Goal: Task Accomplishment & Management: Manage account settings

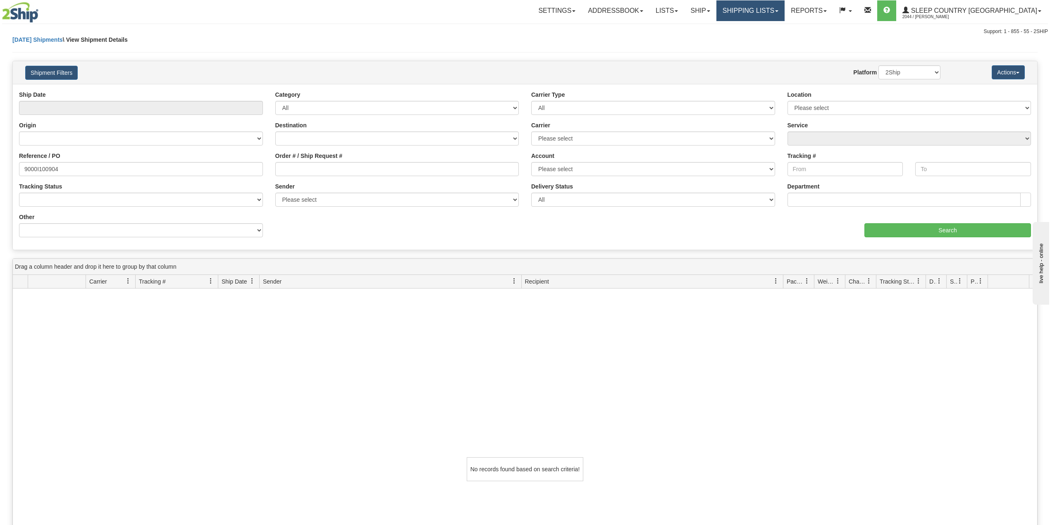
click at [784, 3] on link "Shipping lists" at bounding box center [750, 10] width 68 height 21
click at [778, 36] on link "Search Shipment History" at bounding box center [743, 39] width 81 height 11
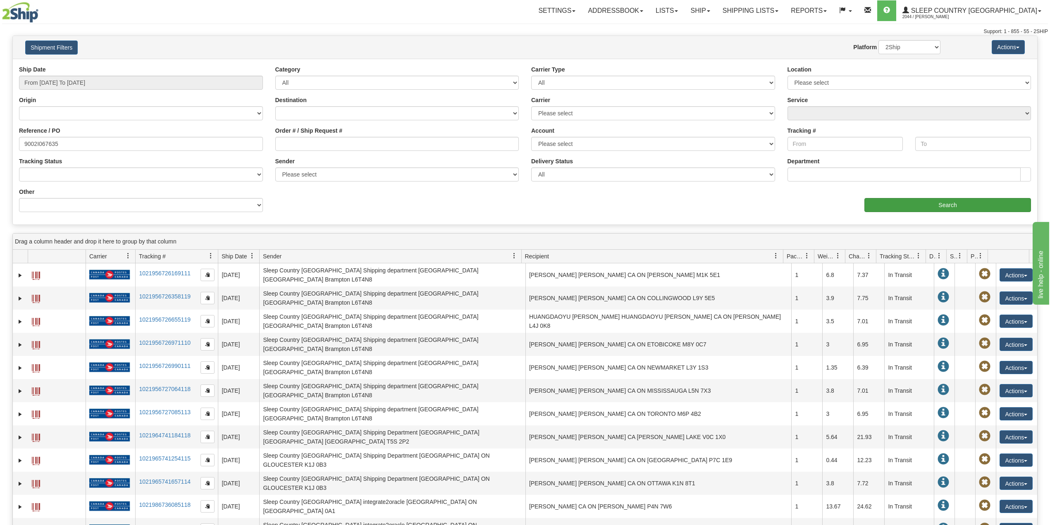
type input "9002I067635"
click at [933, 203] on input "Search" at bounding box center [947, 205] width 167 height 14
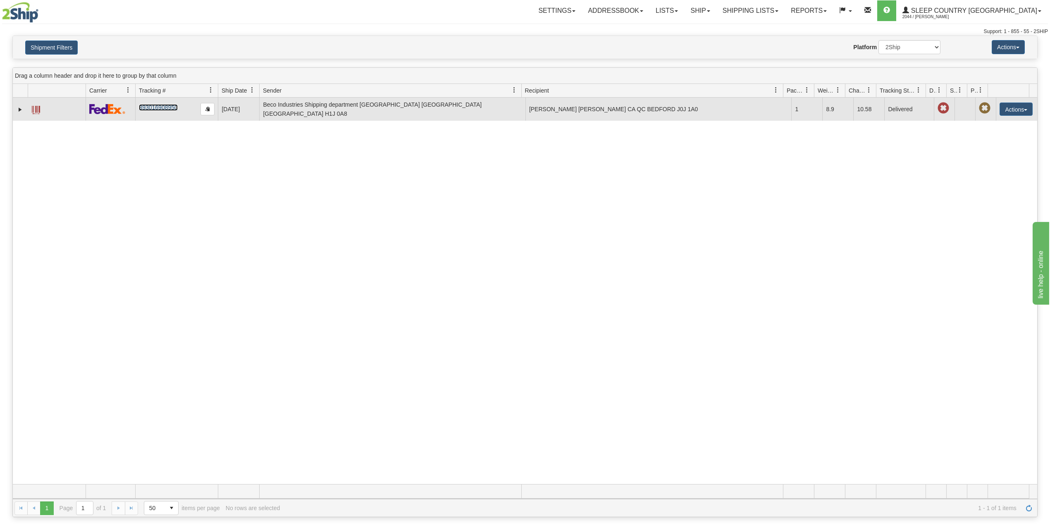
click at [147, 107] on link "393016908950" at bounding box center [158, 107] width 38 height 7
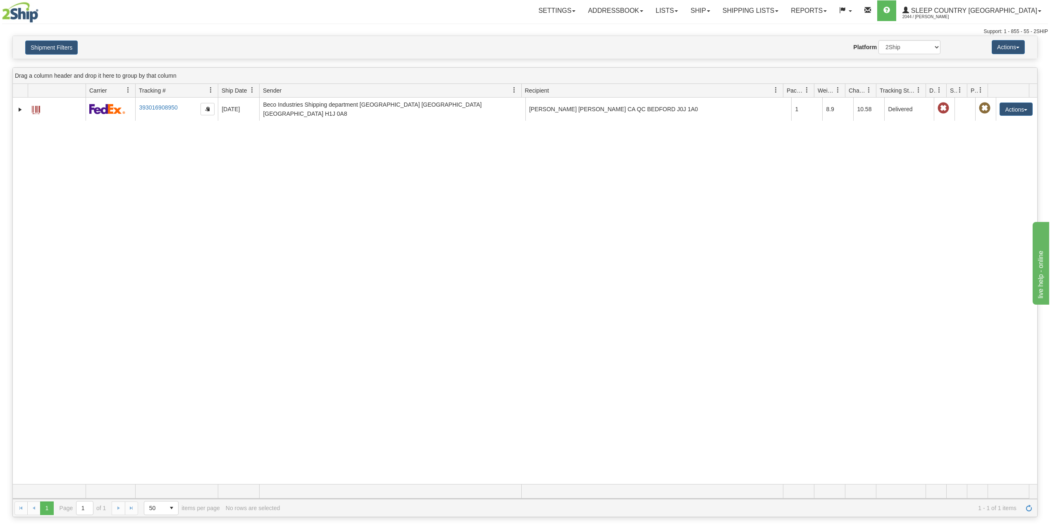
click at [59, 36] on div "Shipment Filters Website Agent Nothing selected Client User Platform 2Ship Impo…" at bounding box center [525, 47] width 1024 height 23
click at [716, 12] on link "Ship" at bounding box center [700, 10] width 32 height 21
click at [708, 40] on span "OnHold / Order Queue" at bounding box center [678, 39] width 58 height 7
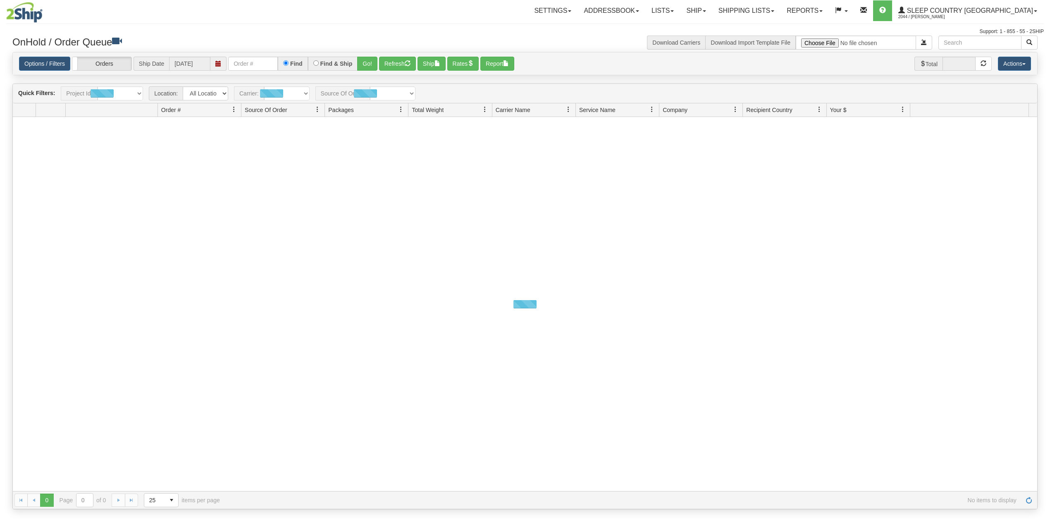
click at [261, 61] on input "text" at bounding box center [253, 64] width 50 height 14
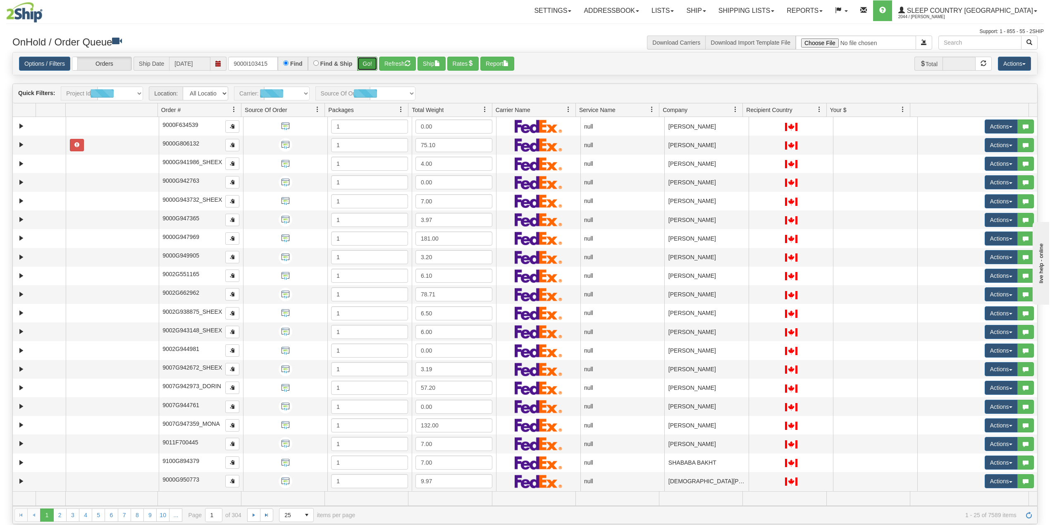
click at [367, 64] on button "Go!" at bounding box center [367, 64] width 20 height 14
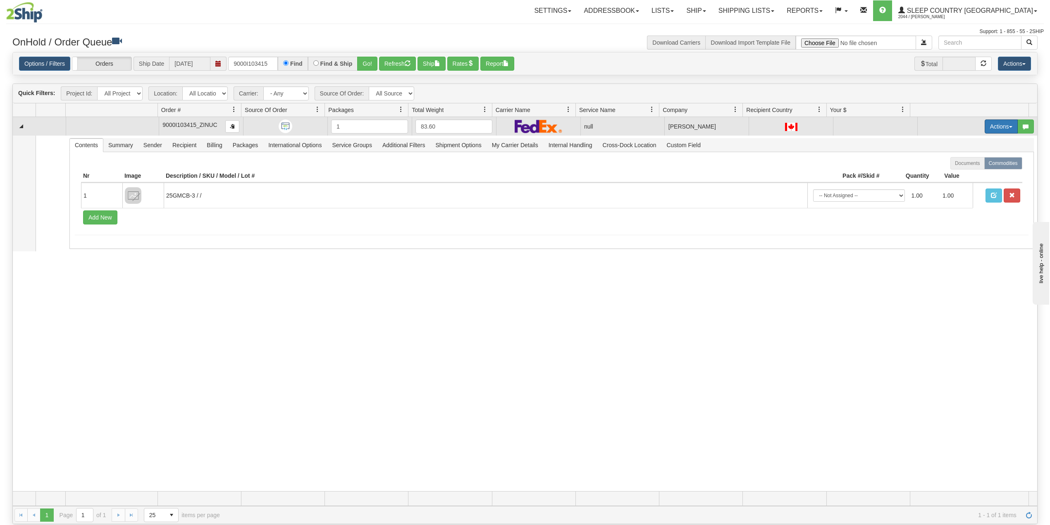
click at [987, 129] on button "Actions" at bounding box center [1000, 126] width 33 height 14
click at [958, 186] on span "Delete" at bounding box center [965, 185] width 22 height 7
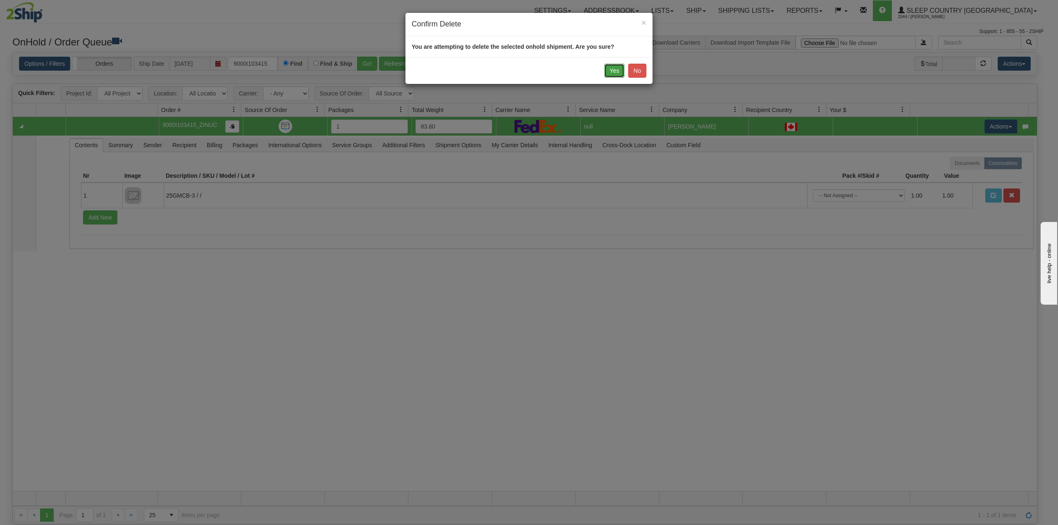
click at [614, 68] on button "Yes" at bounding box center [614, 71] width 20 height 14
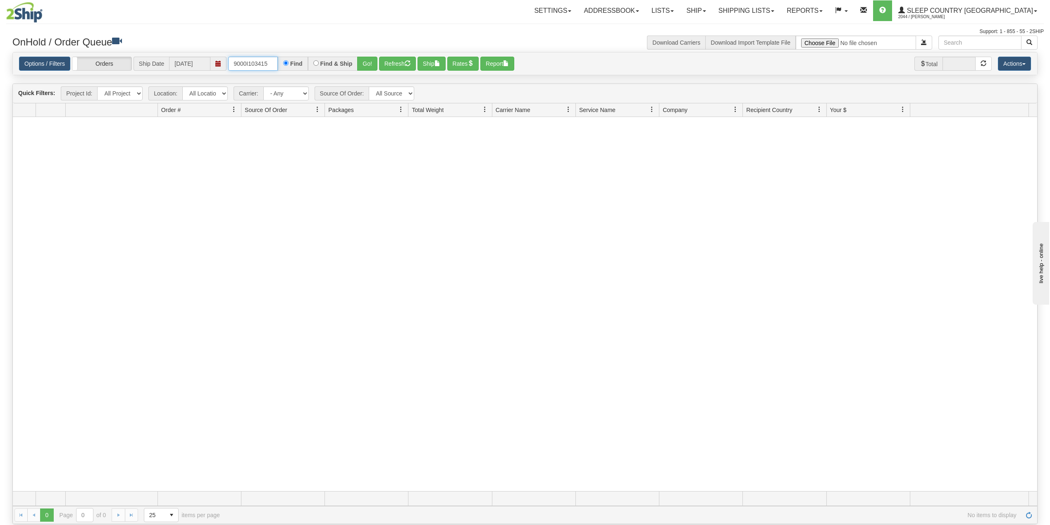
click at [256, 64] on input "9000I103415" at bounding box center [253, 64] width 50 height 14
paste input "313"
click at [367, 62] on button "Go!" at bounding box center [367, 64] width 20 height 14
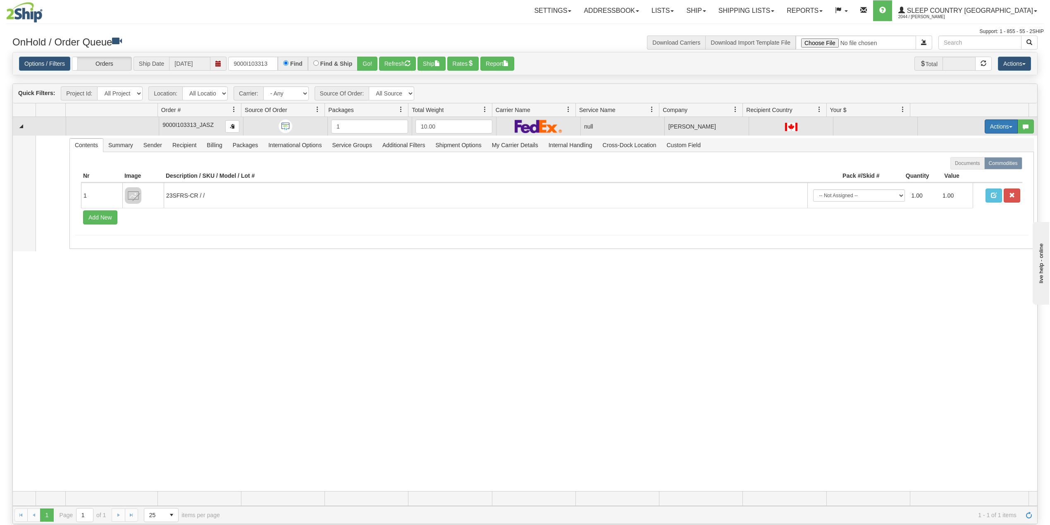
click at [989, 127] on button "Actions" at bounding box center [1000, 126] width 33 height 14
click at [960, 186] on span "Delete" at bounding box center [965, 185] width 22 height 7
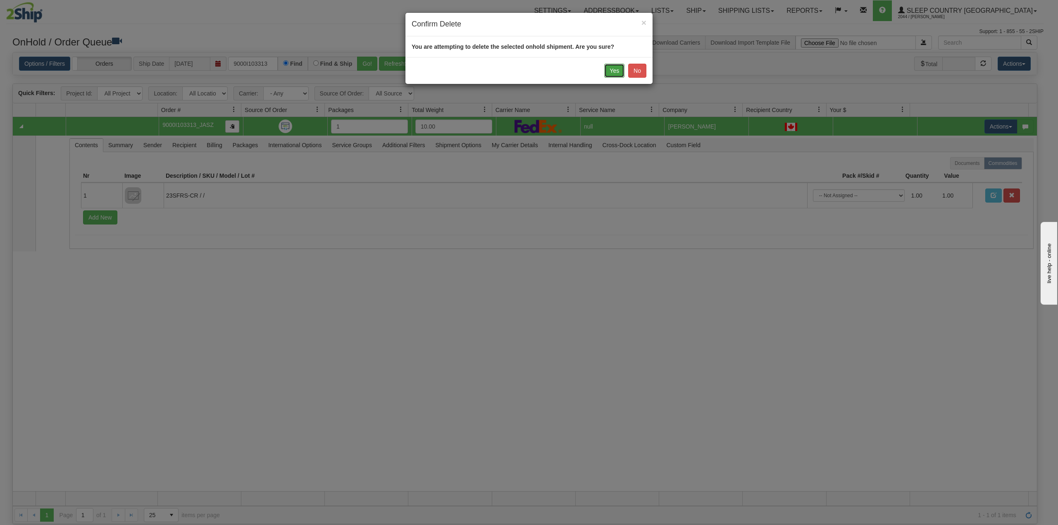
click at [615, 71] on button "Yes" at bounding box center [614, 71] width 20 height 14
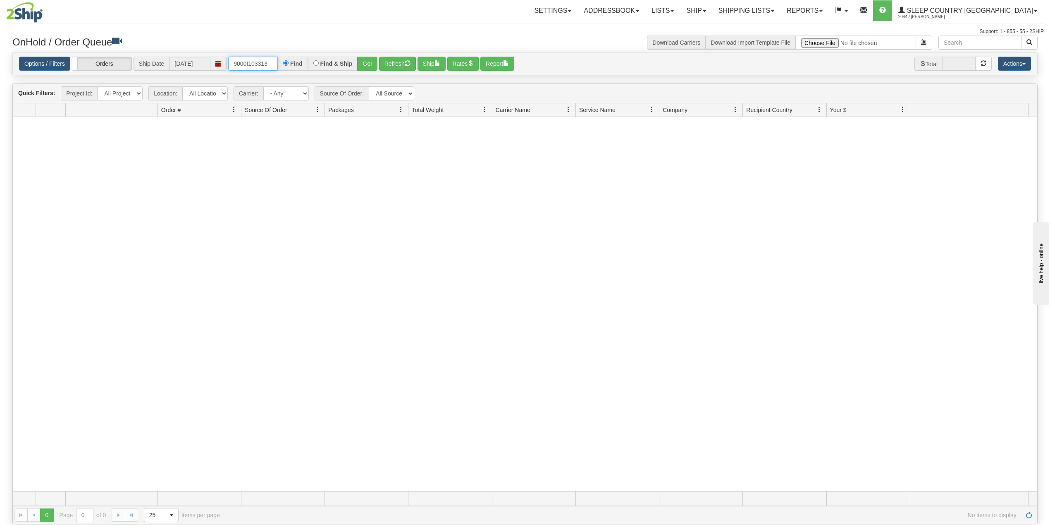
click at [250, 63] on input "9000I103313" at bounding box center [253, 64] width 50 height 14
paste input "200"
click at [368, 64] on button "Go!" at bounding box center [367, 64] width 20 height 14
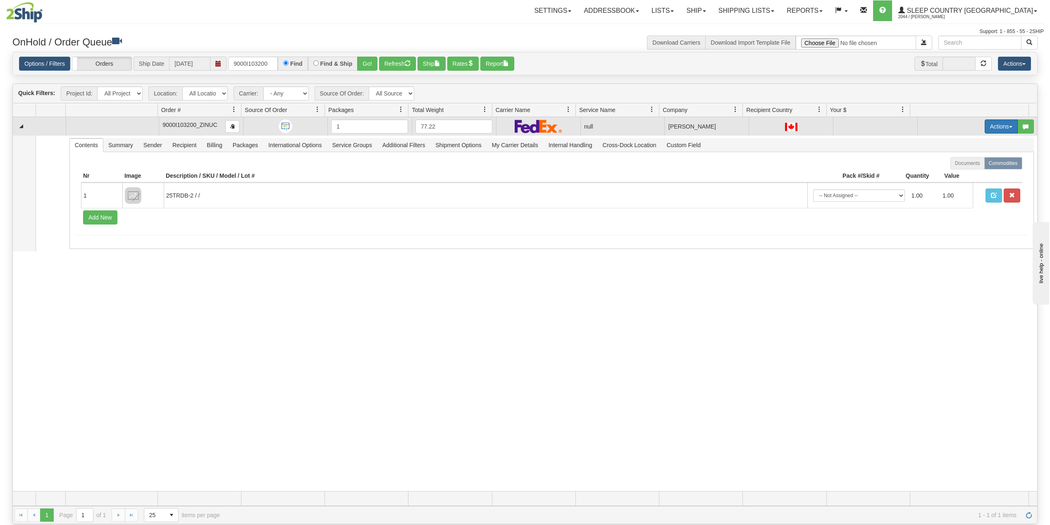
click at [994, 124] on button "Actions" at bounding box center [1000, 126] width 33 height 14
click at [959, 188] on span "Delete" at bounding box center [965, 185] width 22 height 7
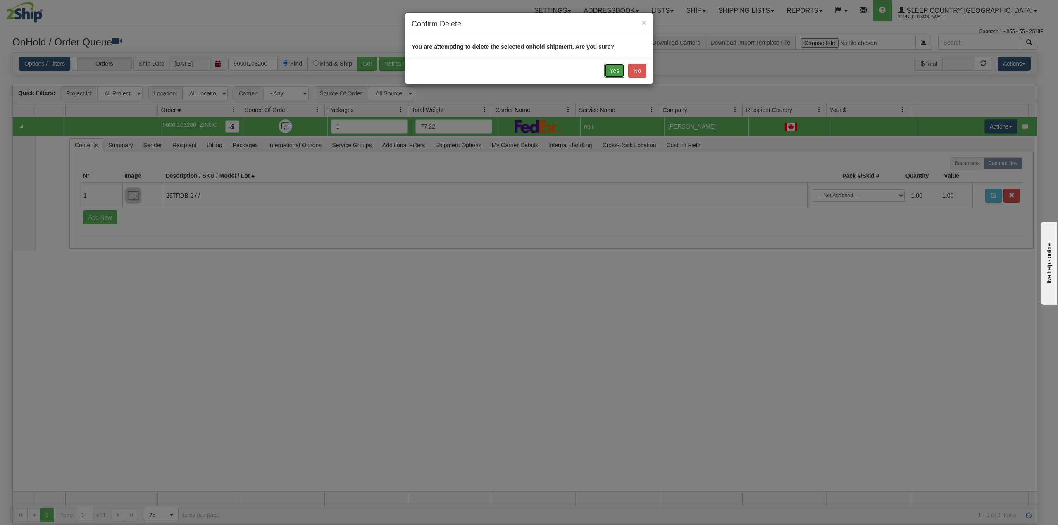
click at [617, 69] on button "Yes" at bounding box center [614, 71] width 20 height 14
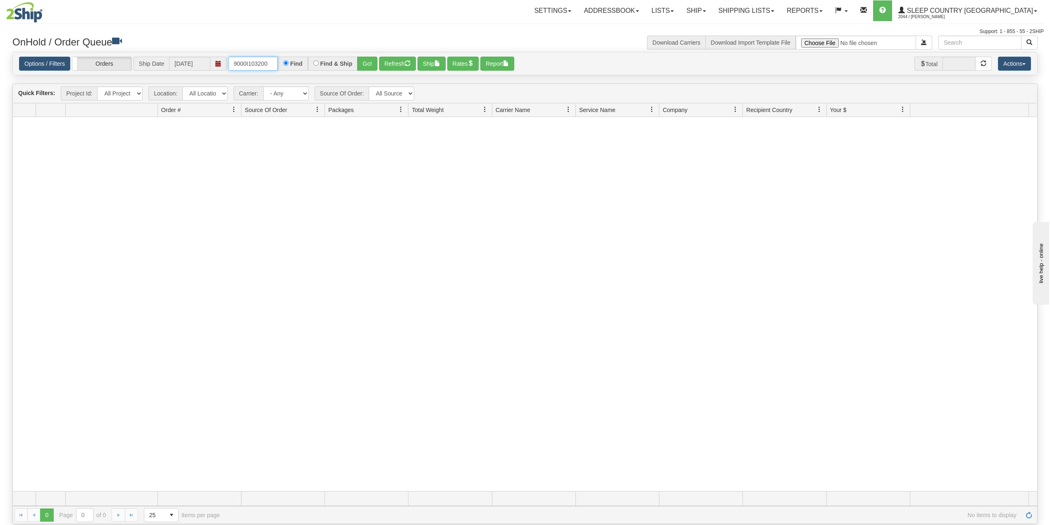
click at [260, 65] on input "9000I103200" at bounding box center [253, 64] width 50 height 14
paste input "086291"
click at [369, 61] on button "Go!" at bounding box center [367, 64] width 20 height 14
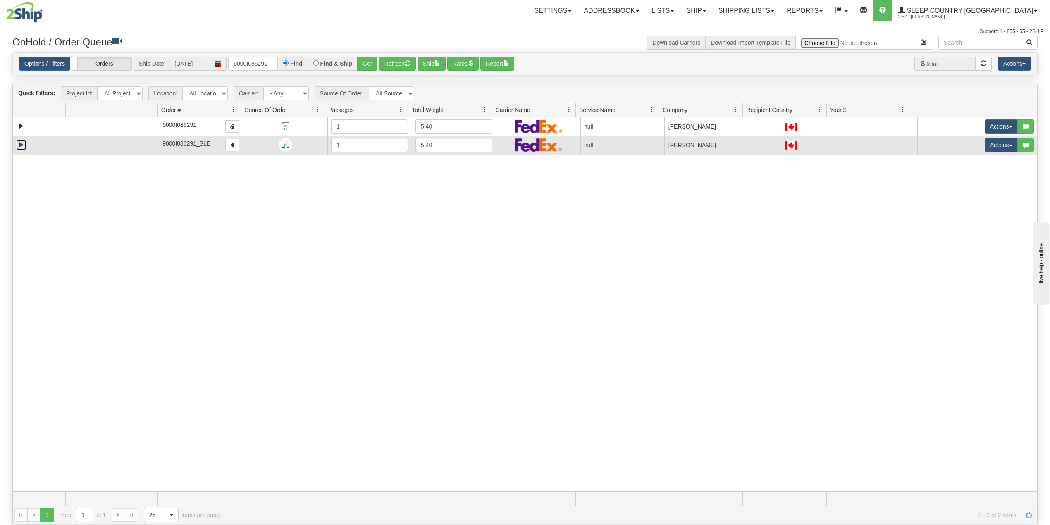
click at [20, 148] on link "Expand" at bounding box center [21, 145] width 10 height 10
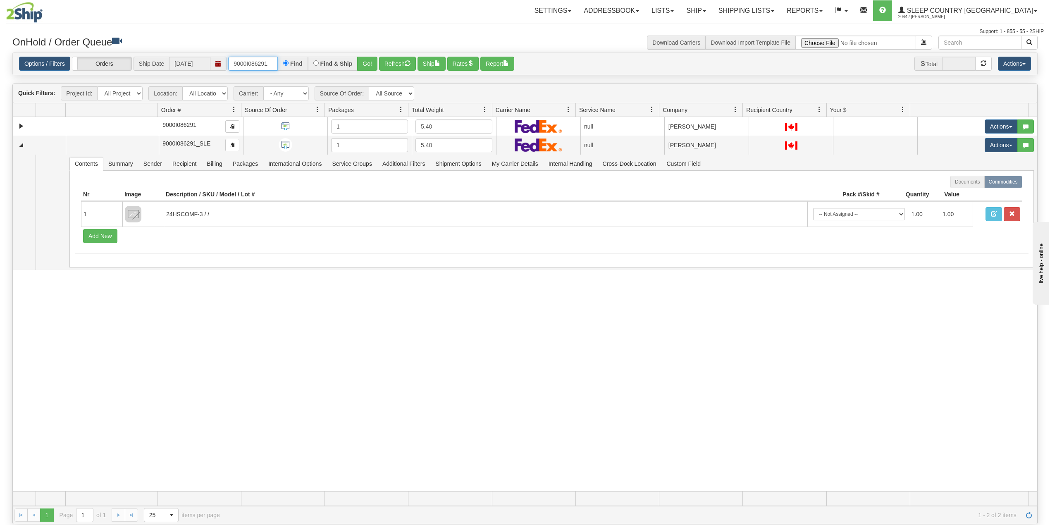
click at [253, 60] on input "9000I086291" at bounding box center [253, 64] width 50 height 14
paste input "2I086440"
type input "9002I086440"
click at [369, 62] on button "Go!" at bounding box center [367, 64] width 20 height 14
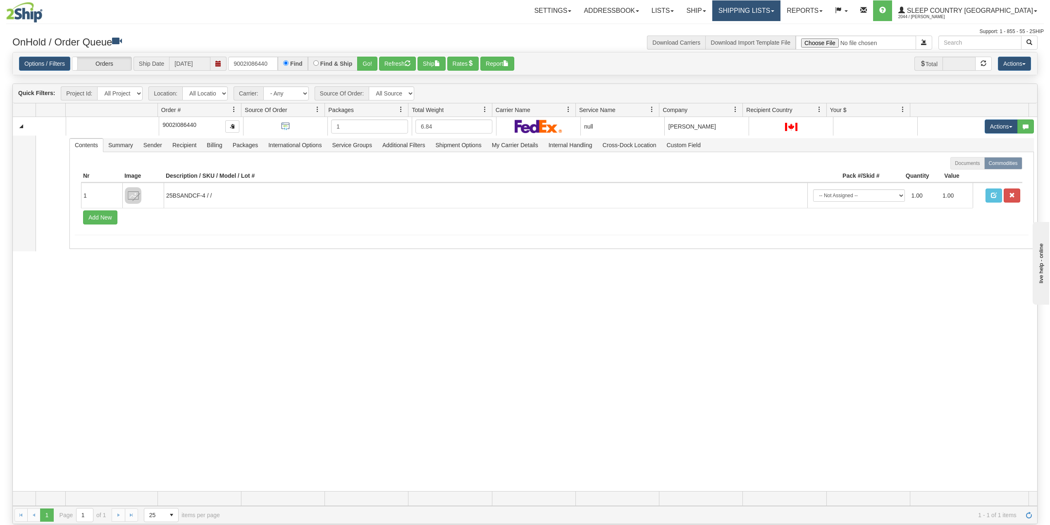
click at [780, 5] on link "Shipping lists" at bounding box center [746, 10] width 68 height 21
click at [772, 36] on span "Search Shipment History" at bounding box center [740, 39] width 64 height 7
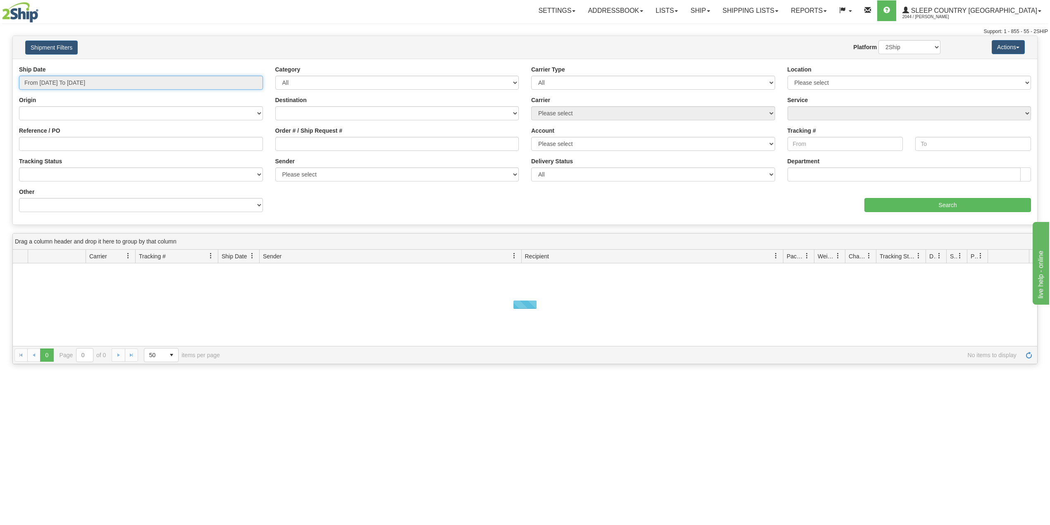
click at [102, 88] on input "From 09/17/2025 To 09/18/2025" at bounding box center [141, 83] width 244 height 14
click at [56, 141] on li "Last 30 Days" at bounding box center [56, 142] width 66 height 11
type input "From 08/20/2025 To 09/18/2025"
click at [56, 142] on input "Reference / PO" at bounding box center [141, 144] width 244 height 14
paste input "9002I086440"
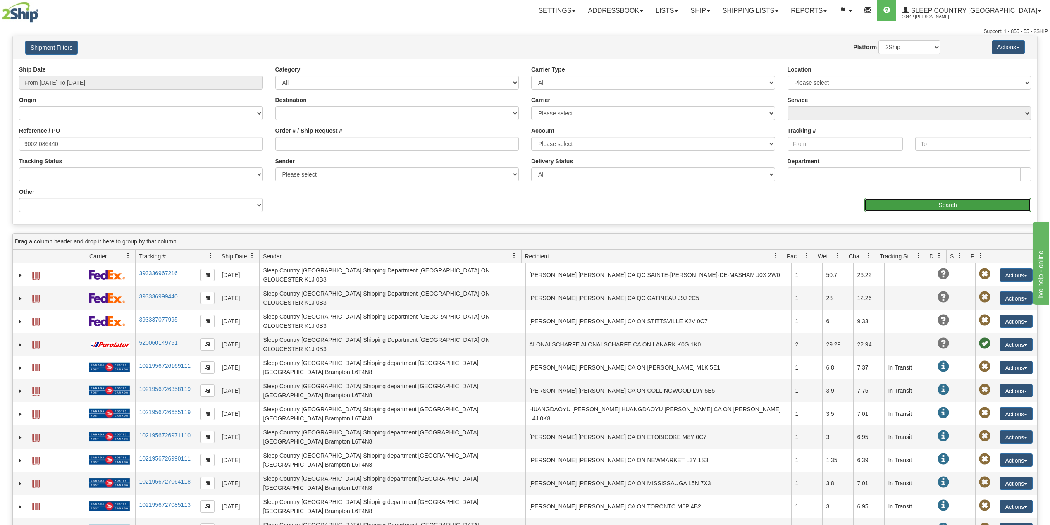
click at [937, 207] on input "Search" at bounding box center [947, 205] width 167 height 14
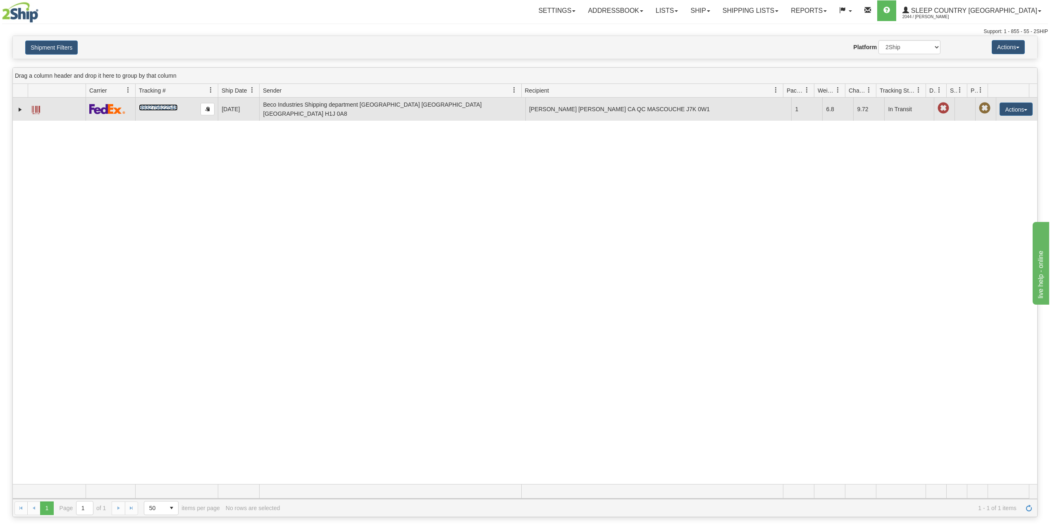
click at [155, 106] on link "393275622548" at bounding box center [158, 107] width 38 height 7
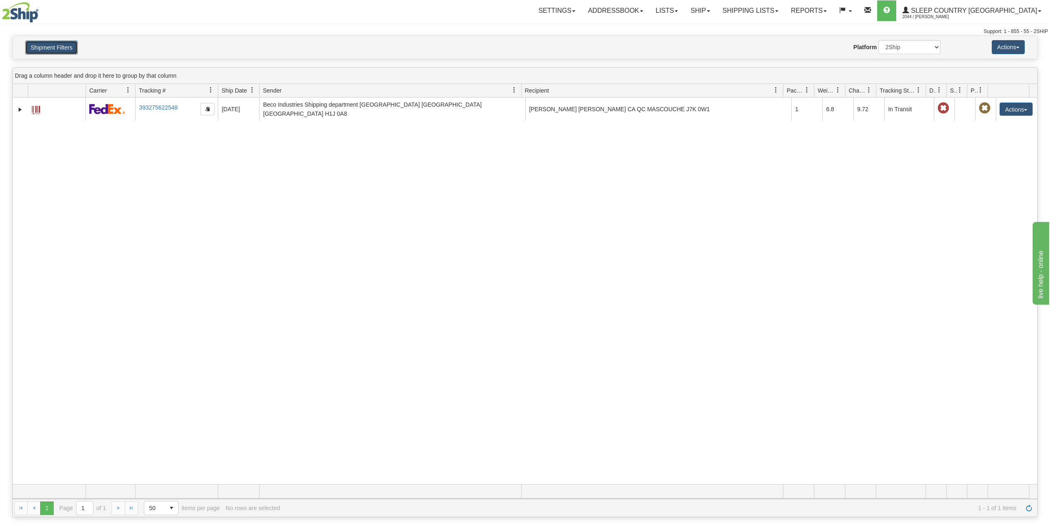
click at [60, 45] on button "Shipment Filters" at bounding box center [51, 48] width 52 height 14
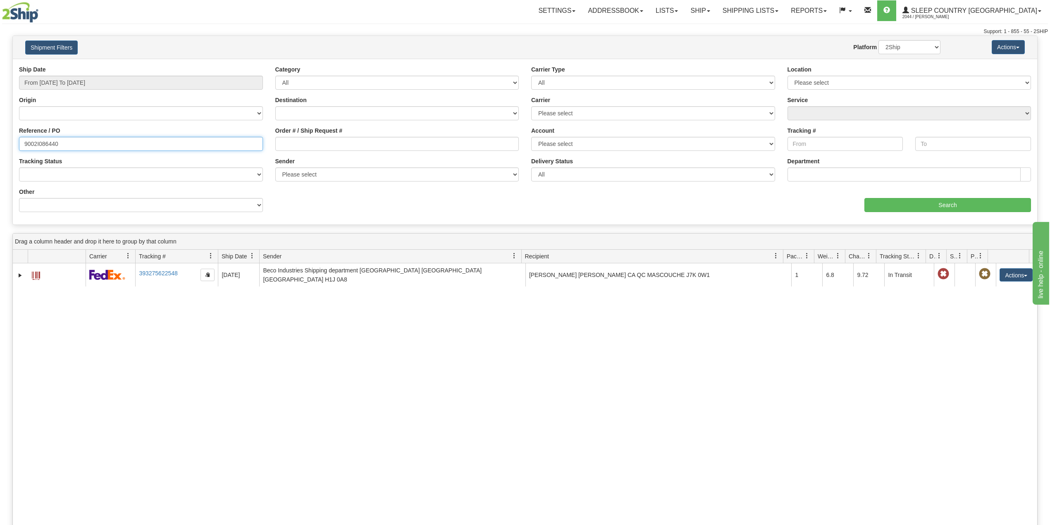
click at [42, 149] on input "9002I086440" at bounding box center [141, 144] width 244 height 14
paste input "0I094444"
click at [890, 198] on div "aaa Search" at bounding box center [781, 200] width 512 height 24
click at [896, 206] on input "Search" at bounding box center [947, 205] width 167 height 14
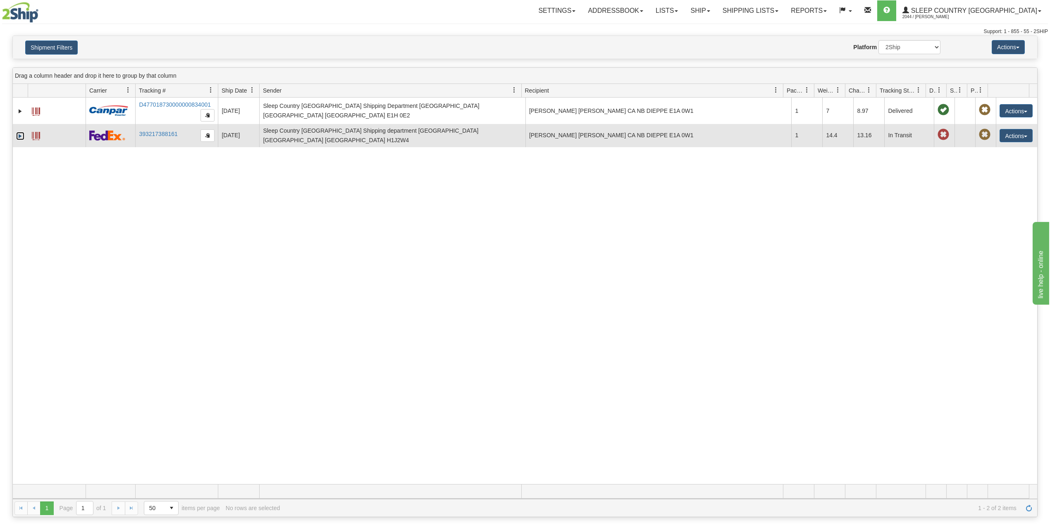
click at [19, 133] on link "Expand" at bounding box center [20, 136] width 8 height 8
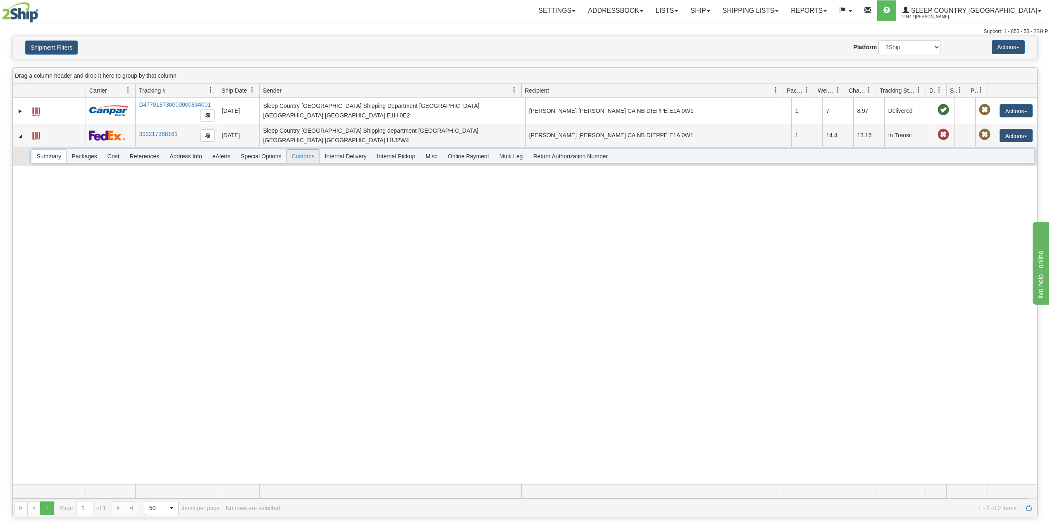
click at [312, 155] on span "Customs" at bounding box center [302, 156] width 33 height 13
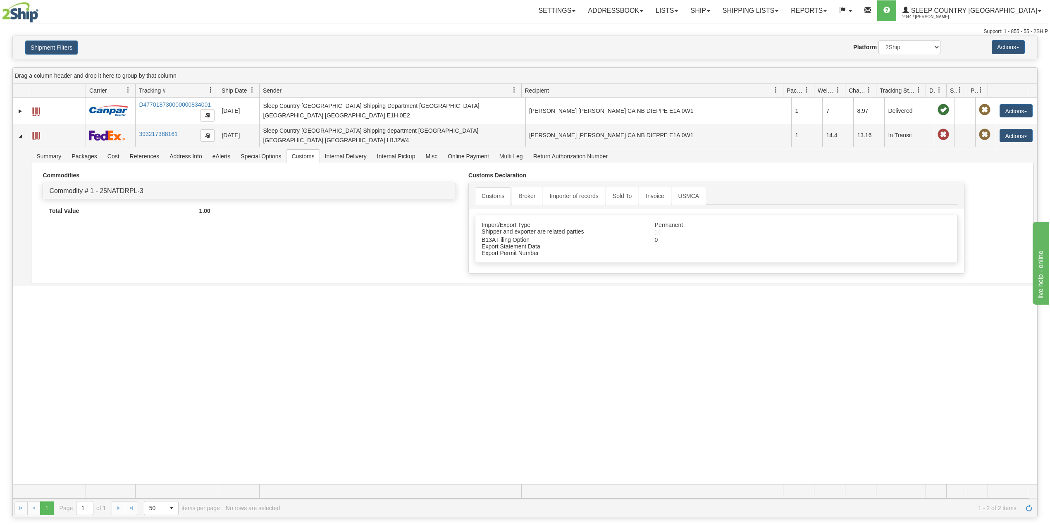
drag, startPoint x: 350, startPoint y: 341, endPoint x: 323, endPoint y: 351, distance: 29.3
click at [350, 341] on div "31614206 2044 D477018730000000834001 09/16/2025 09/16/2025 08:39:19 AM Sleep Co…" at bounding box center [525, 291] width 1024 height 386
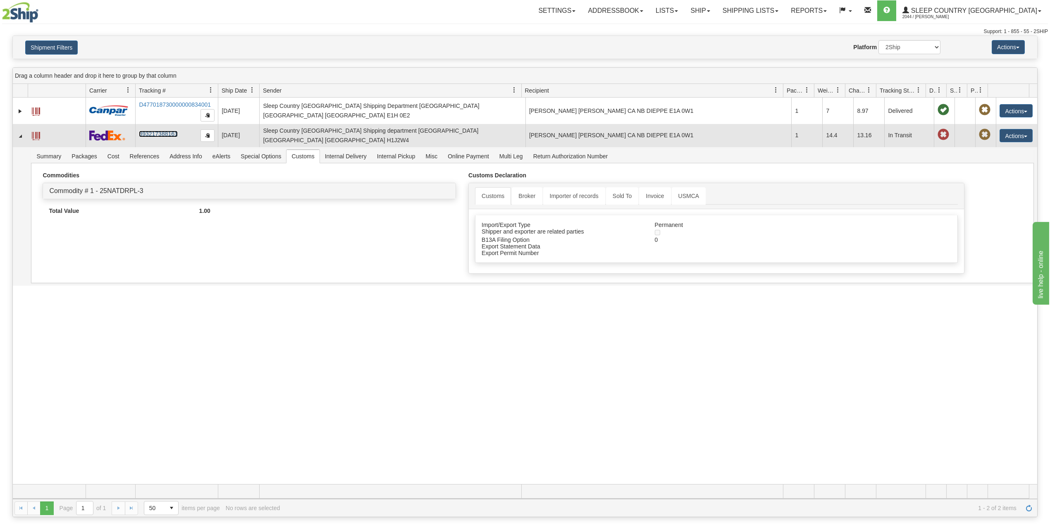
click at [154, 135] on link "393217388161" at bounding box center [158, 134] width 38 height 7
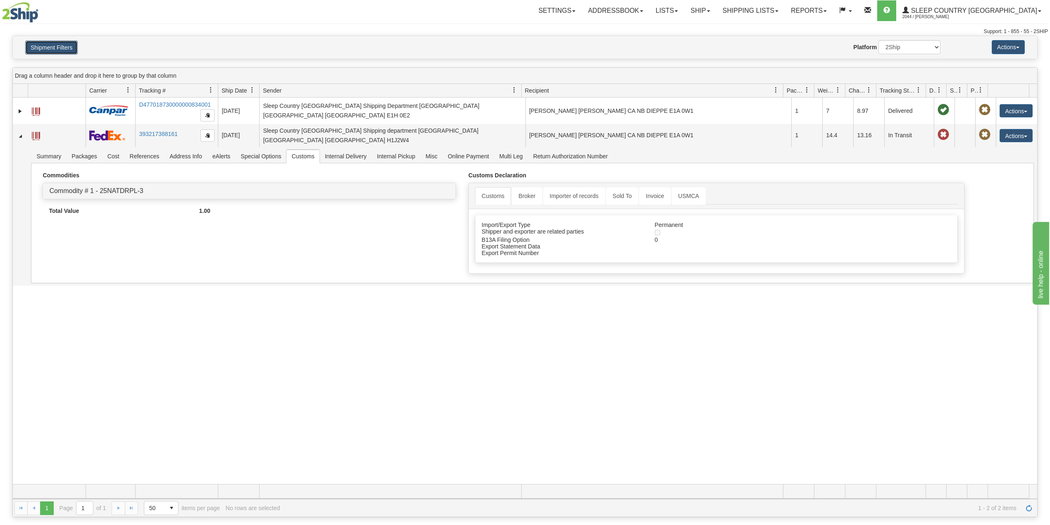
click at [63, 45] on button "Shipment Filters" at bounding box center [51, 48] width 52 height 14
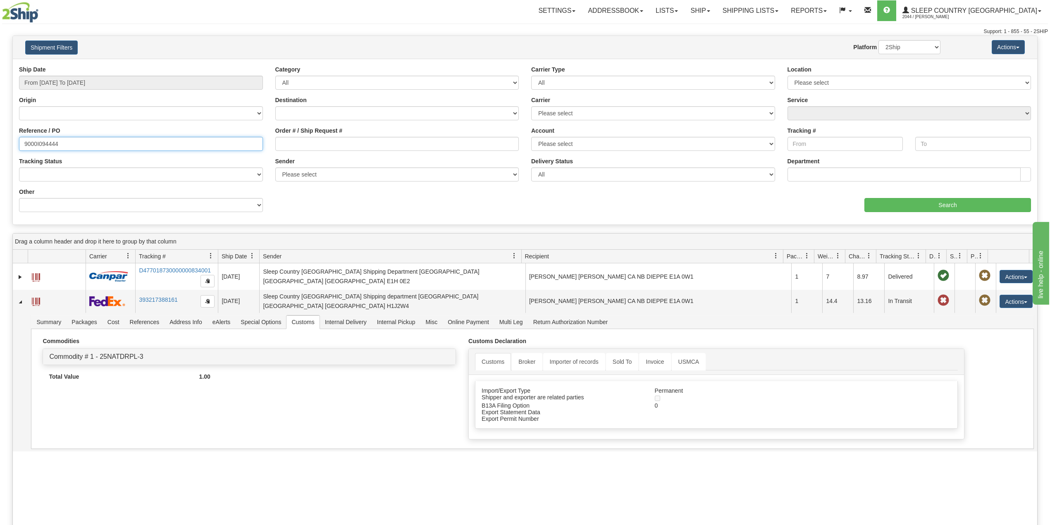
click at [53, 144] on input "9000I094444" at bounding box center [141, 144] width 244 height 14
click at [52, 144] on input "9000I094444" at bounding box center [141, 144] width 244 height 14
paste input "80255"
type input "9000I080255"
click at [916, 197] on div "aaa Search" at bounding box center [781, 200] width 512 height 24
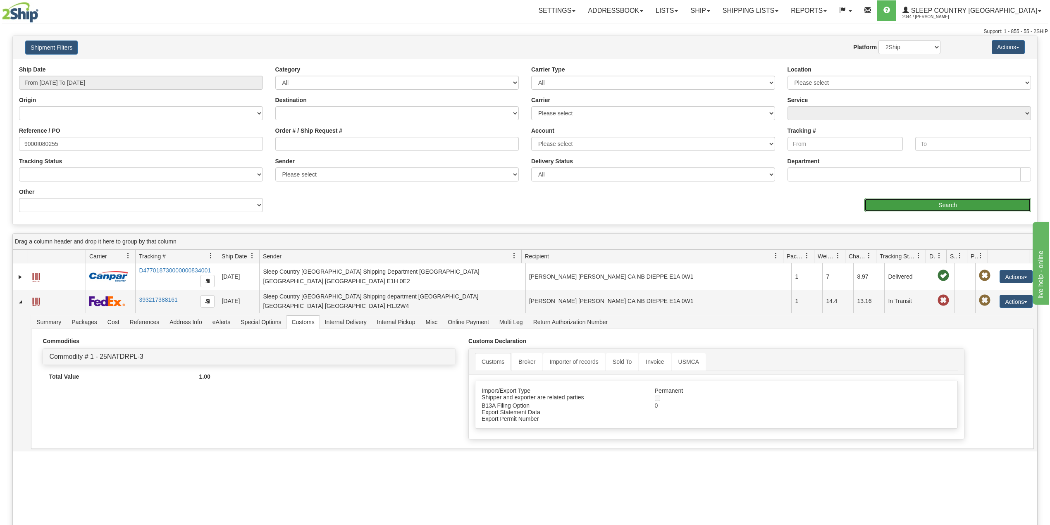
click at [912, 202] on input "Search" at bounding box center [947, 205] width 167 height 14
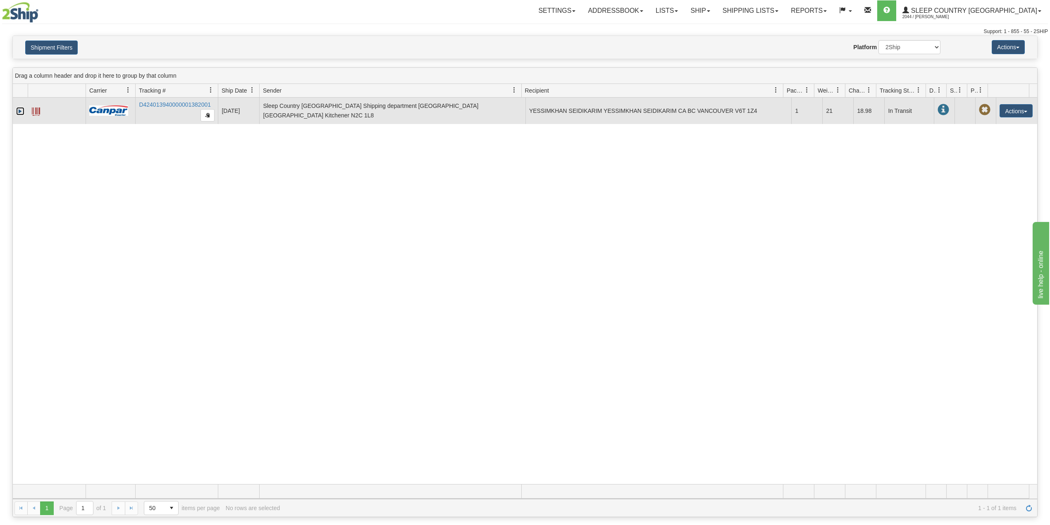
click at [20, 111] on link "Expand" at bounding box center [20, 111] width 8 height 8
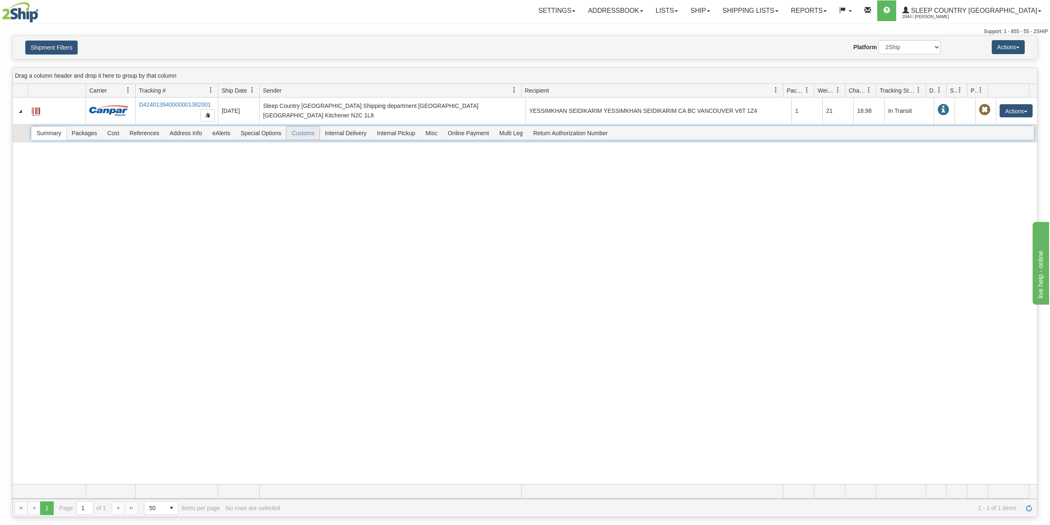
click at [311, 136] on span "Customs" at bounding box center [302, 132] width 33 height 13
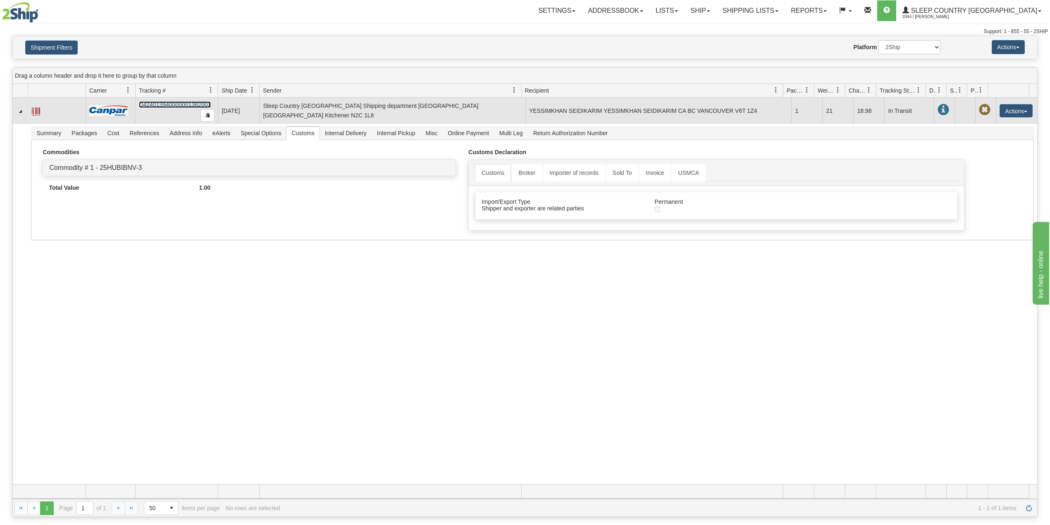
click at [164, 103] on link "D424013940000001382001" at bounding box center [175, 104] width 72 height 7
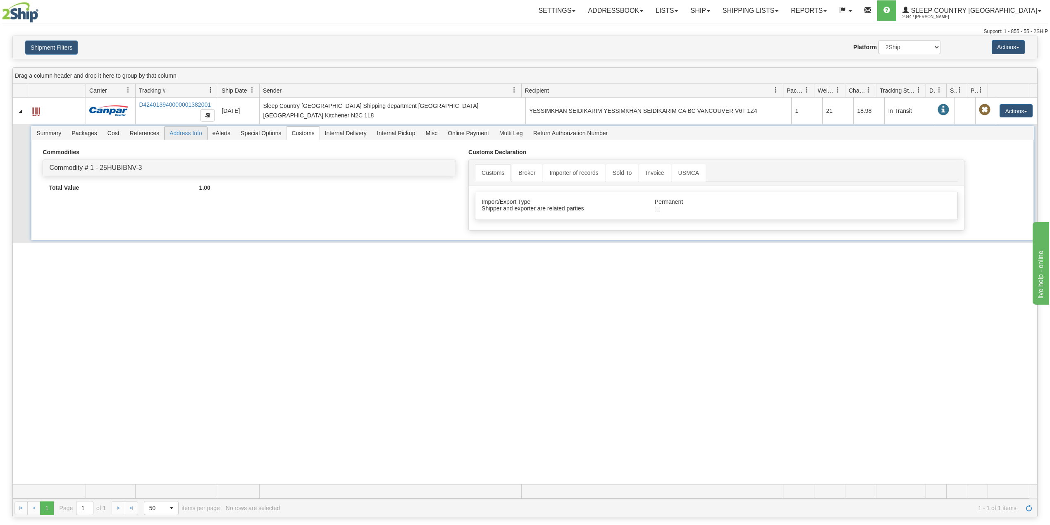
click at [184, 132] on span "Address Info" at bounding box center [185, 132] width 43 height 13
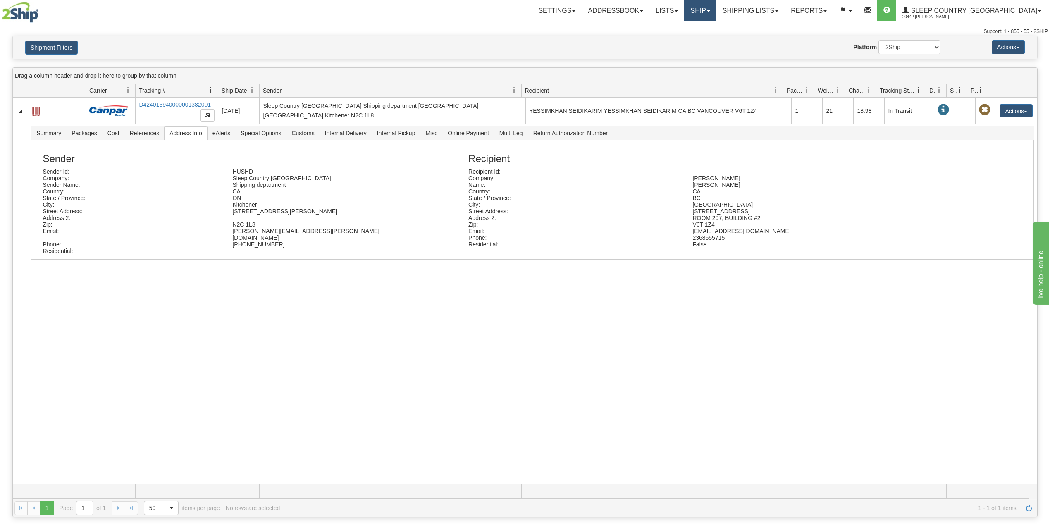
click at [716, 11] on link "Ship" at bounding box center [700, 10] width 32 height 21
click at [708, 42] on span "OnHold / Order Queue" at bounding box center [678, 39] width 58 height 7
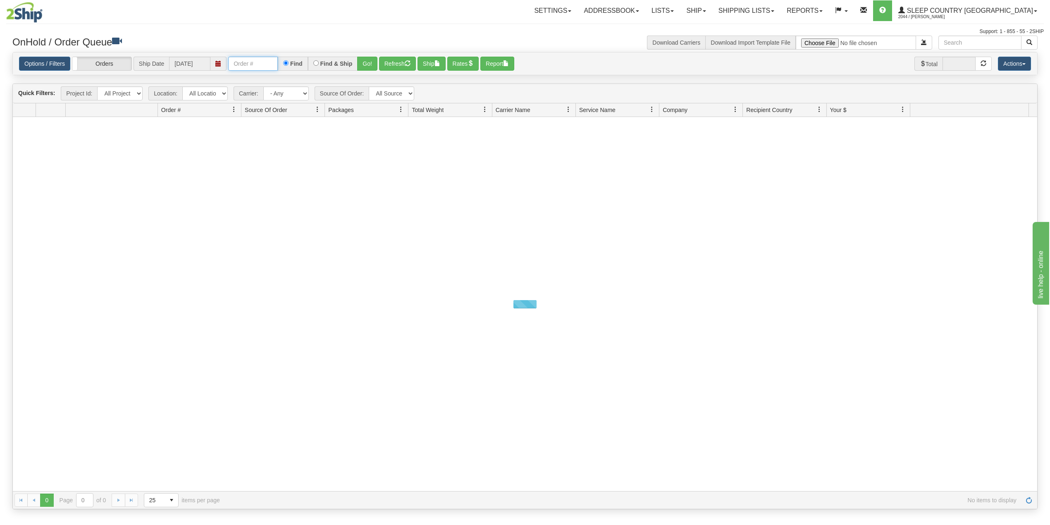
drag, startPoint x: 258, startPoint y: 66, endPoint x: 264, endPoint y: 71, distance: 7.3
click at [258, 66] on input "text" at bounding box center [253, 64] width 50 height 14
paste input "9000I072288"
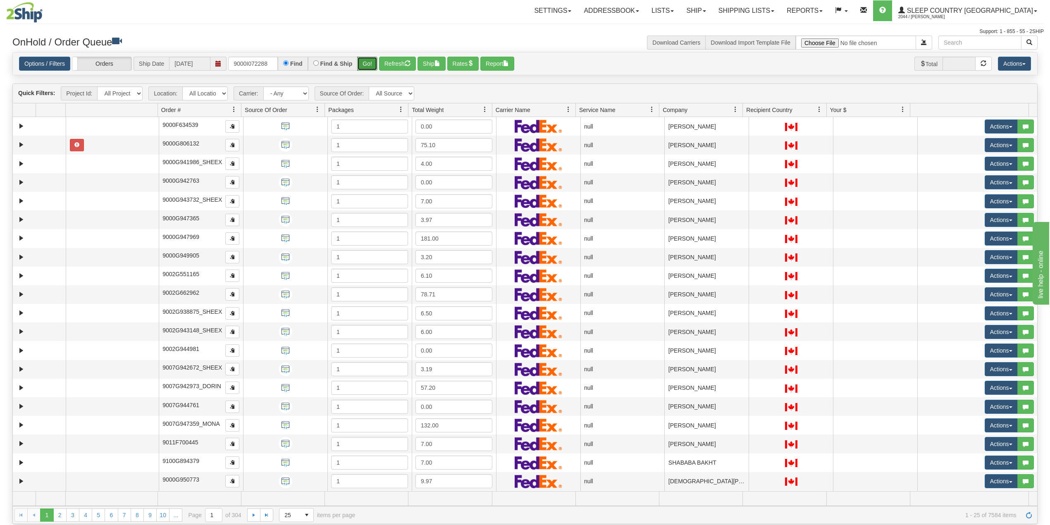
click at [369, 60] on button "Go!" at bounding box center [367, 64] width 20 height 14
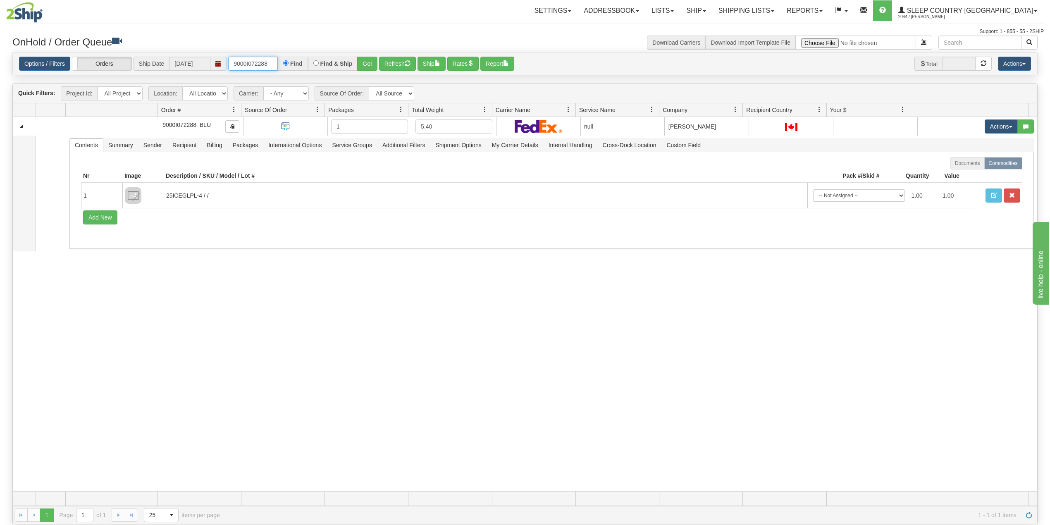
click at [262, 62] on input "9000I072288" at bounding box center [253, 64] width 50 height 14
click at [369, 64] on button "Go!" at bounding box center [367, 64] width 20 height 14
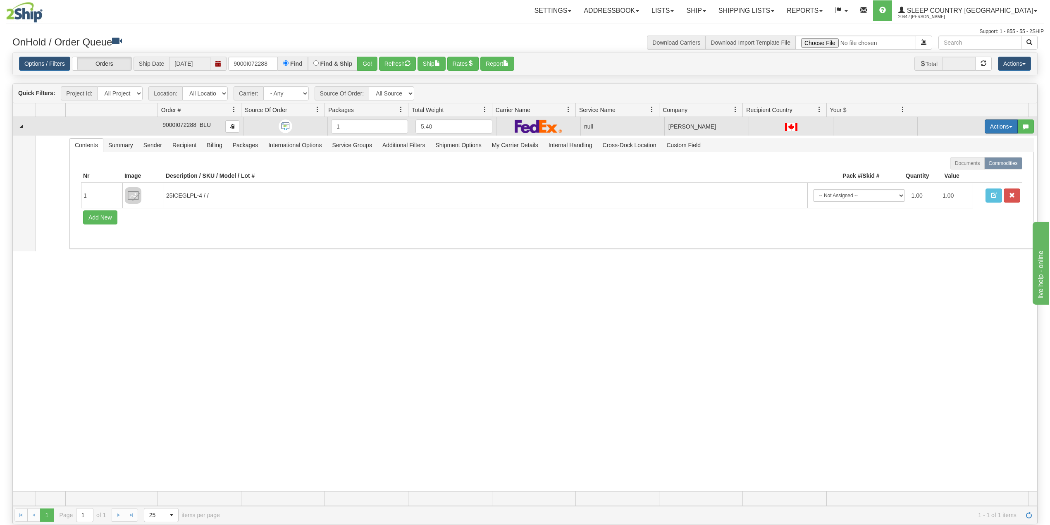
click at [995, 128] on button "Actions" at bounding box center [1000, 126] width 33 height 14
click at [961, 186] on span "Delete" at bounding box center [965, 185] width 22 height 7
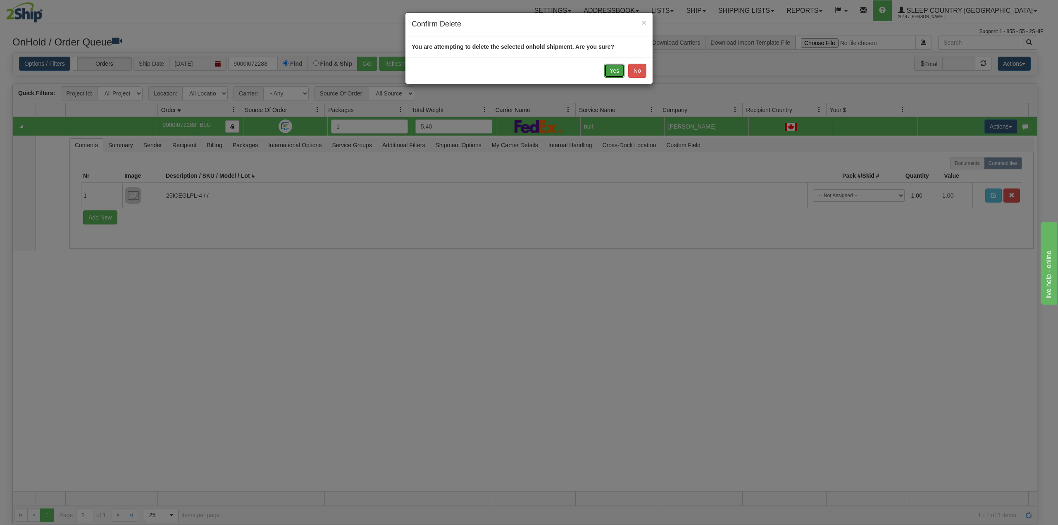
click at [613, 68] on button "Yes" at bounding box center [614, 71] width 20 height 14
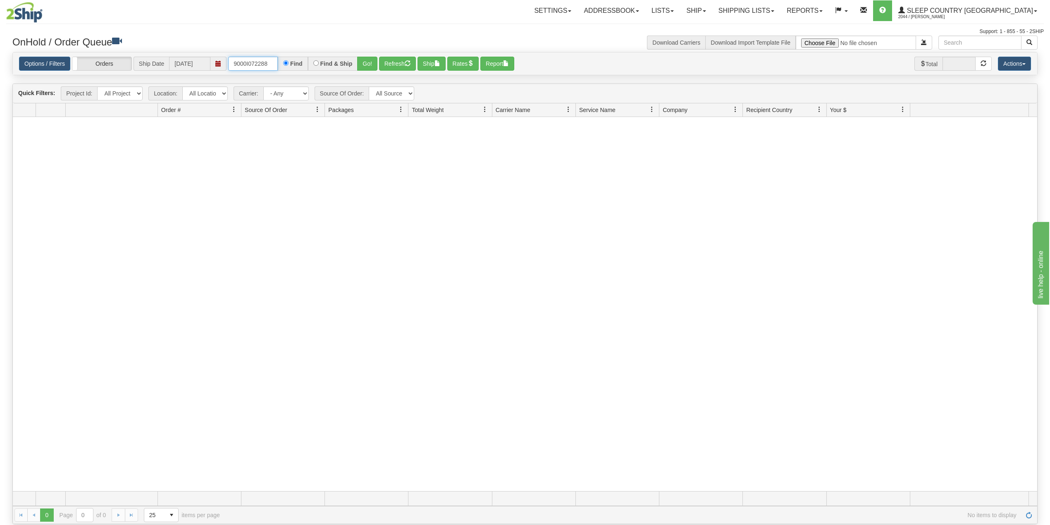
click at [255, 64] on input "9000I072288" at bounding box center [253, 64] width 50 height 14
paste input "100904"
type input "9000I100904"
click at [366, 64] on button "Go!" at bounding box center [367, 64] width 20 height 14
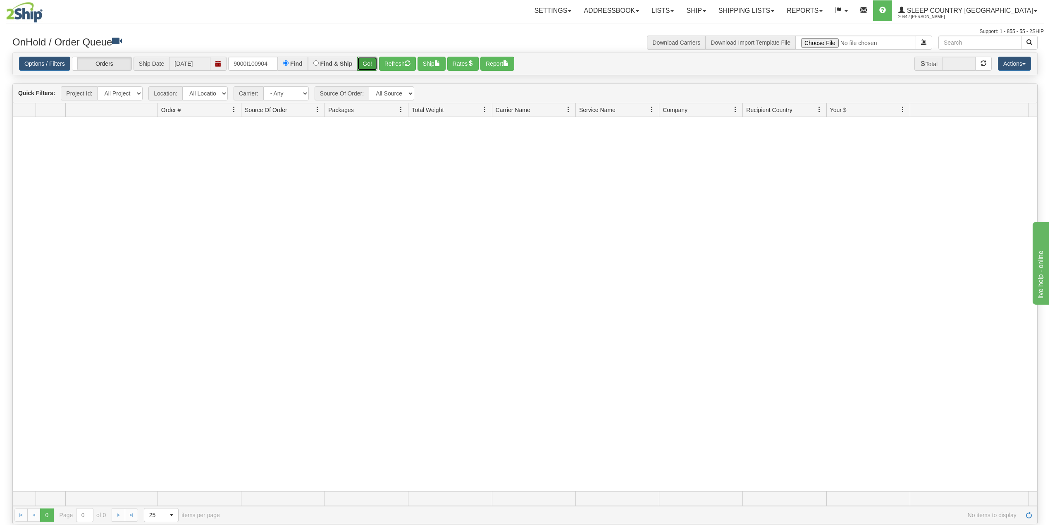
click at [364, 63] on button "Go!" at bounding box center [367, 64] width 20 height 14
click at [274, 60] on input "9000I100904" at bounding box center [253, 64] width 50 height 14
click at [366, 64] on button "Go!" at bounding box center [367, 64] width 20 height 14
click at [712, 11] on link "Ship" at bounding box center [696, 10] width 32 height 21
click at [774, 12] on link "Shipping lists" at bounding box center [746, 10] width 68 height 21
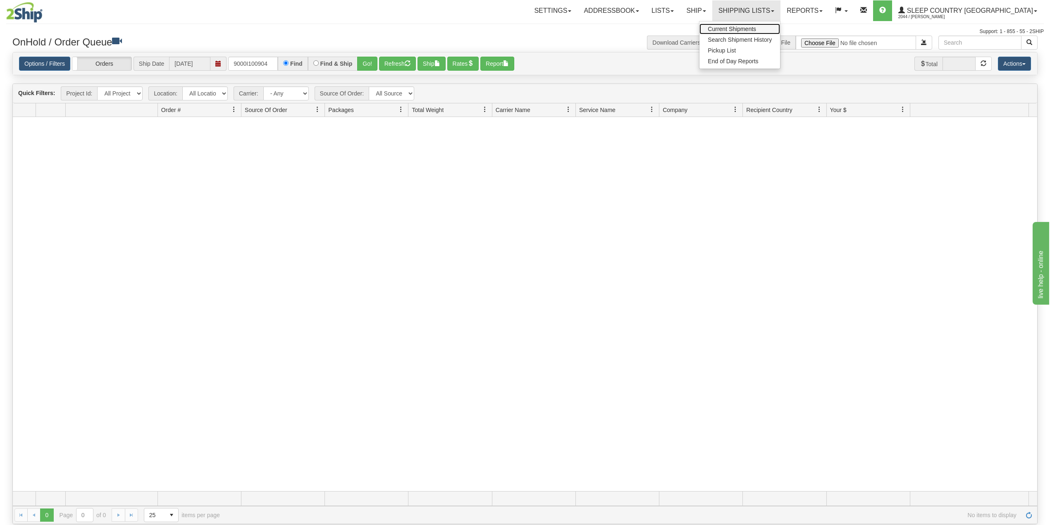
click at [756, 26] on span "Current Shipments" at bounding box center [732, 29] width 48 height 7
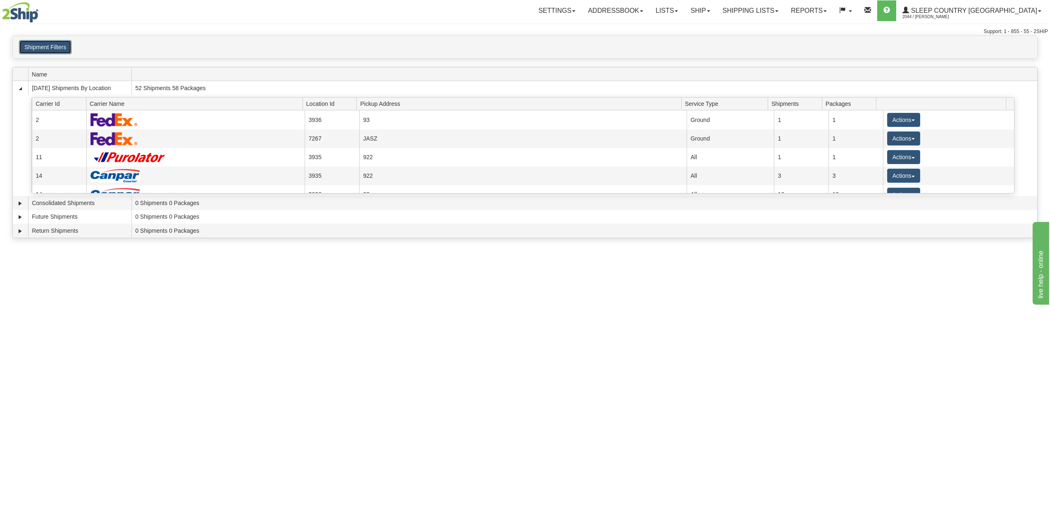
click at [48, 51] on button "Shipment Filters" at bounding box center [45, 47] width 52 height 14
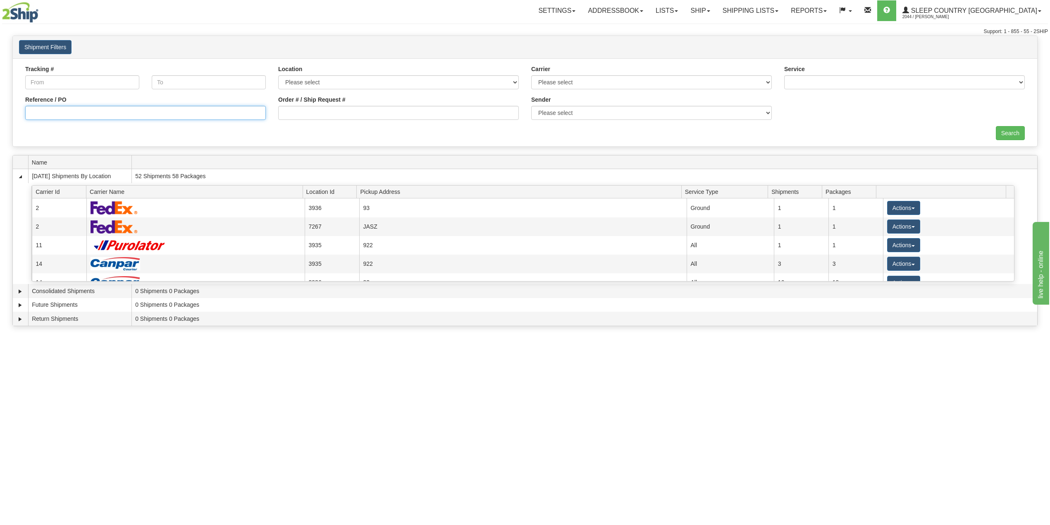
click at [58, 110] on input "Reference / PO" at bounding box center [145, 113] width 241 height 14
paste input "9000I100904"
type input "9000I100904"
click at [1008, 136] on input "Search" at bounding box center [1010, 133] width 29 height 14
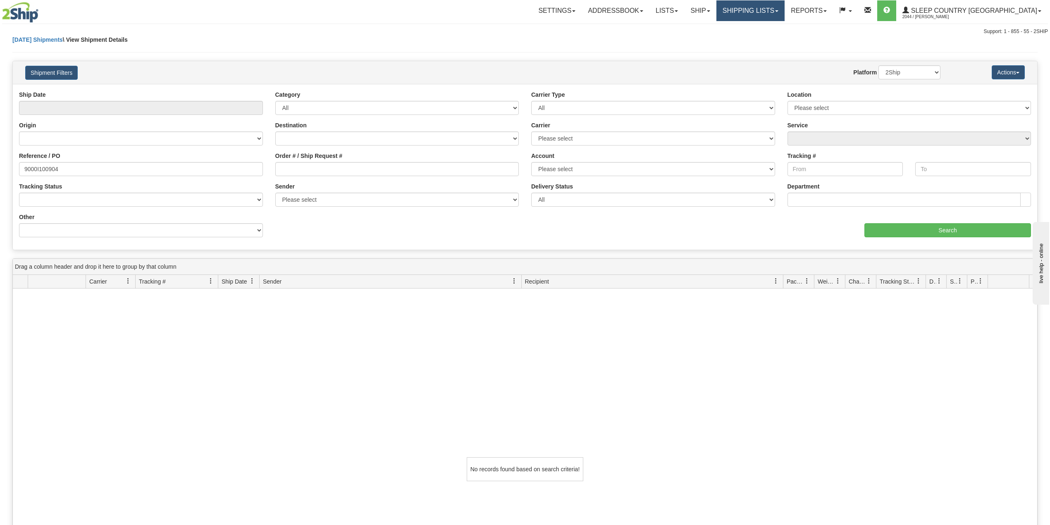
click at [784, 7] on link "Shipping lists" at bounding box center [750, 10] width 68 height 21
click at [776, 40] on span "Search Shipment History" at bounding box center [744, 39] width 64 height 7
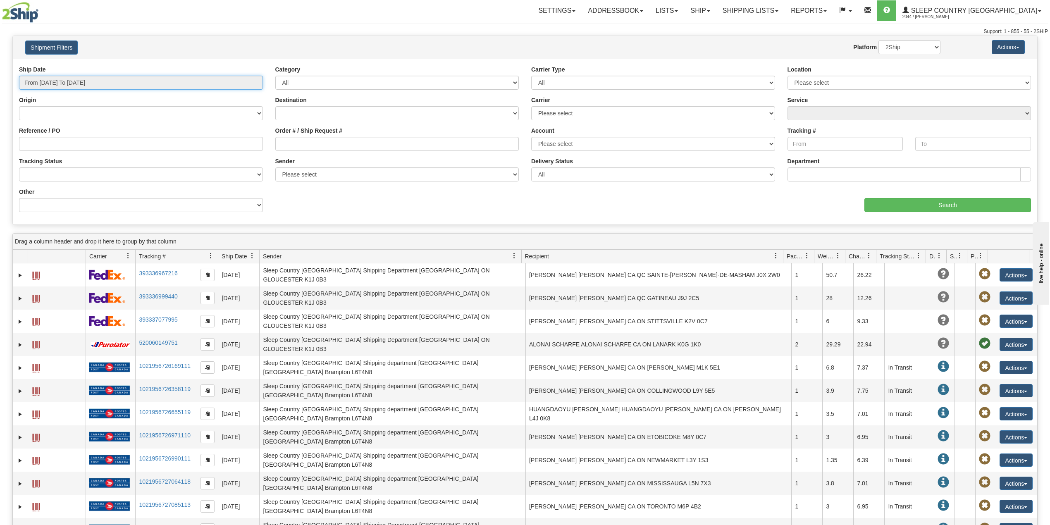
click at [73, 81] on input "From 09/17/2025 To 09/18/2025" at bounding box center [141, 83] width 244 height 14
click at [45, 144] on li "Last 30 Days" at bounding box center [56, 142] width 66 height 11
type input "From 08/20/2025 To 09/18/2025"
click at [45, 144] on input "Reference / PO" at bounding box center [141, 144] width 244 height 14
paste input "9000I100904"
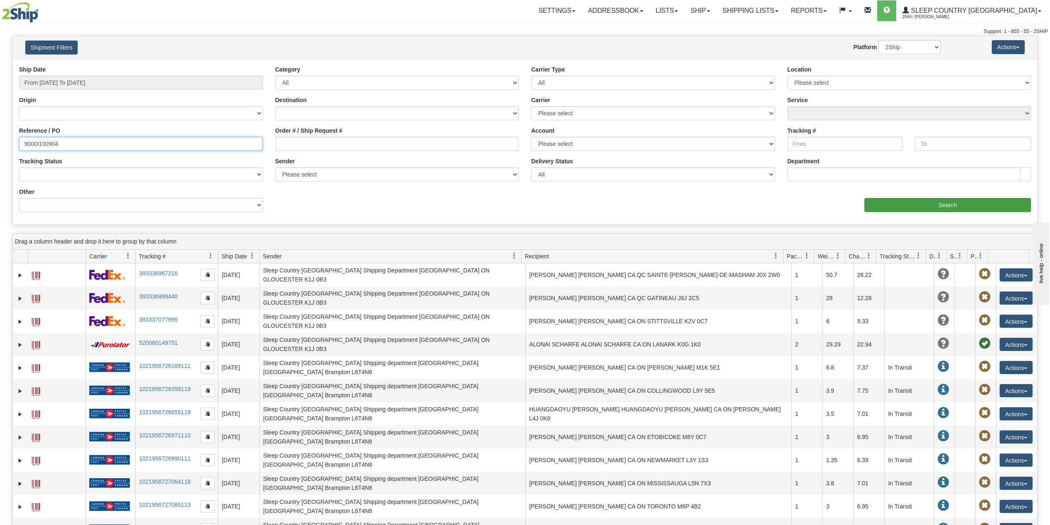
type input "9000I100904"
click at [943, 204] on input "Search" at bounding box center [947, 205] width 167 height 14
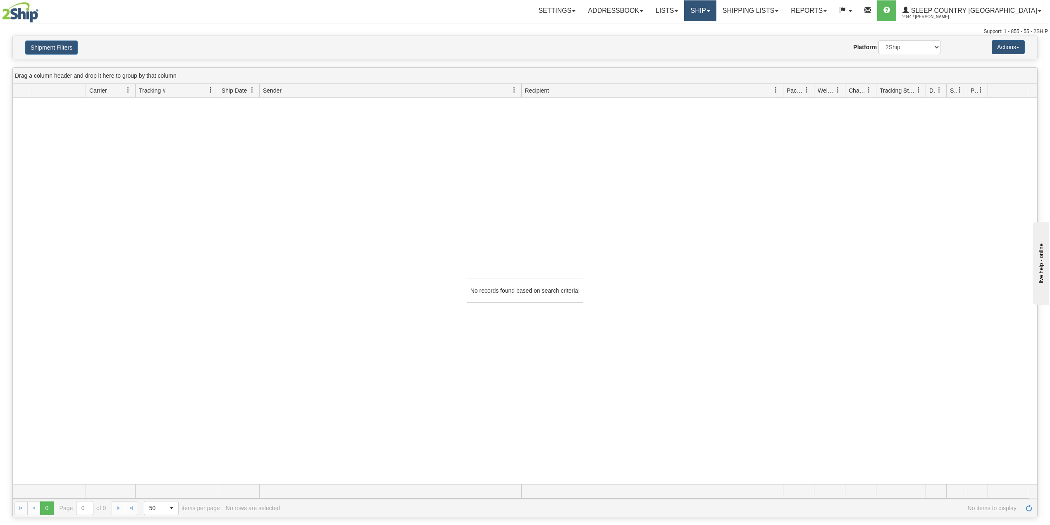
click at [716, 14] on link "Ship" at bounding box center [700, 10] width 32 height 21
click at [708, 38] on span "OnHold / Order Queue" at bounding box center [678, 39] width 58 height 7
